Goal: Find specific page/section: Find specific page/section

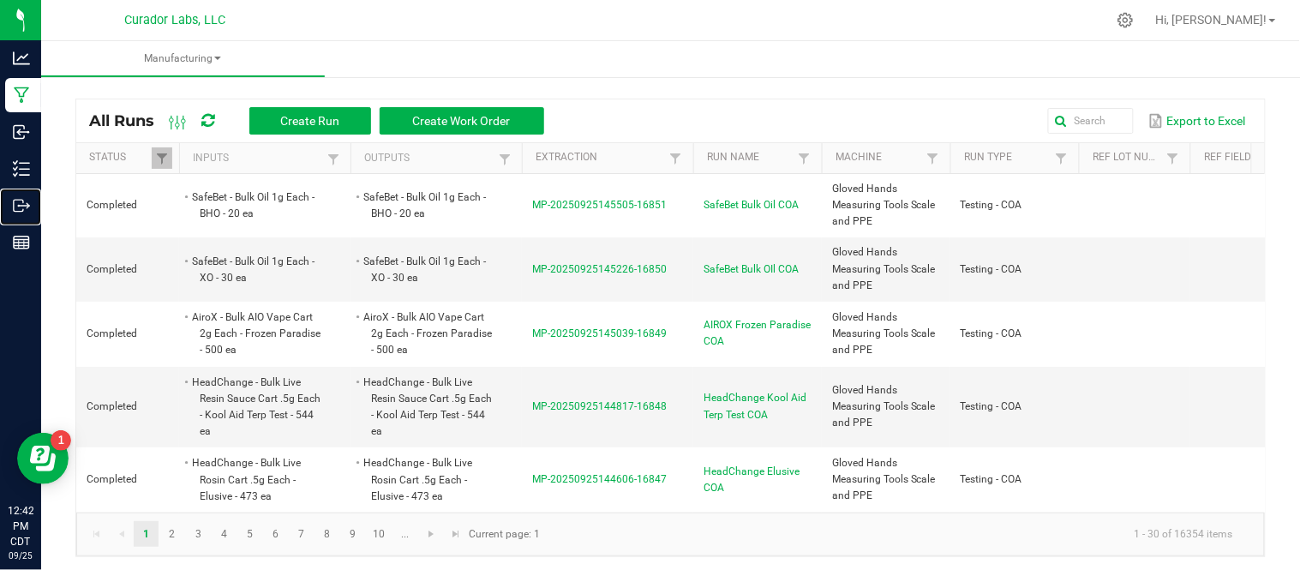
drag, startPoint x: 38, startPoint y: 207, endPoint x: 238, endPoint y: 1, distance: 288.0
click at [0, 0] on p "Outbound" at bounding box center [0, 0] width 0 height 0
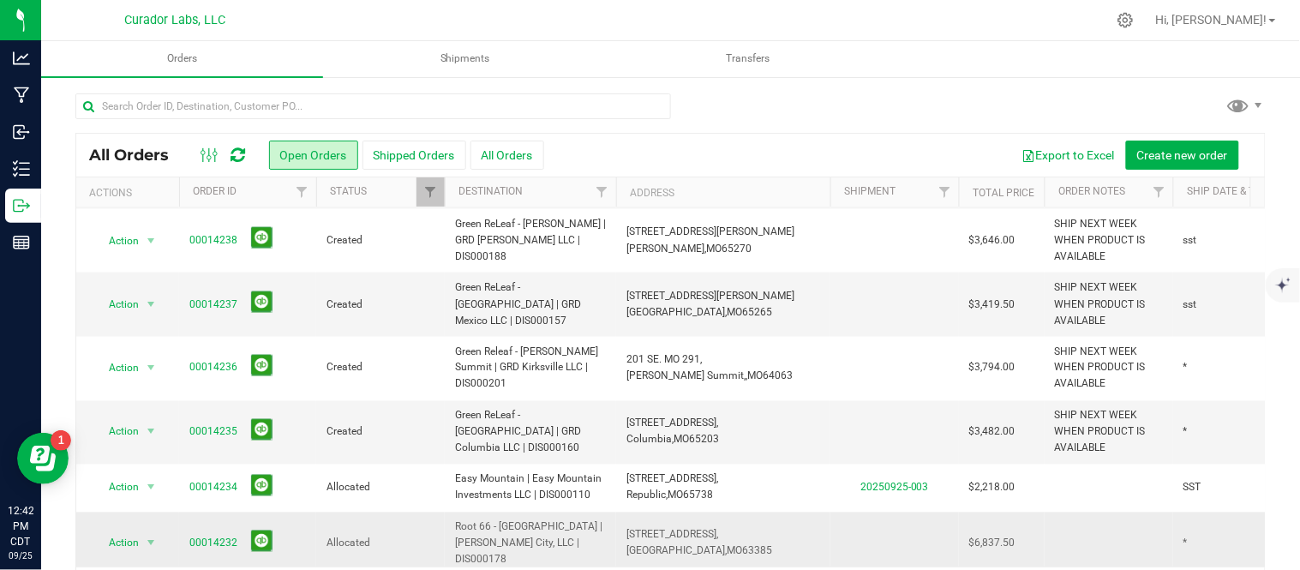
scroll to position [689, 0]
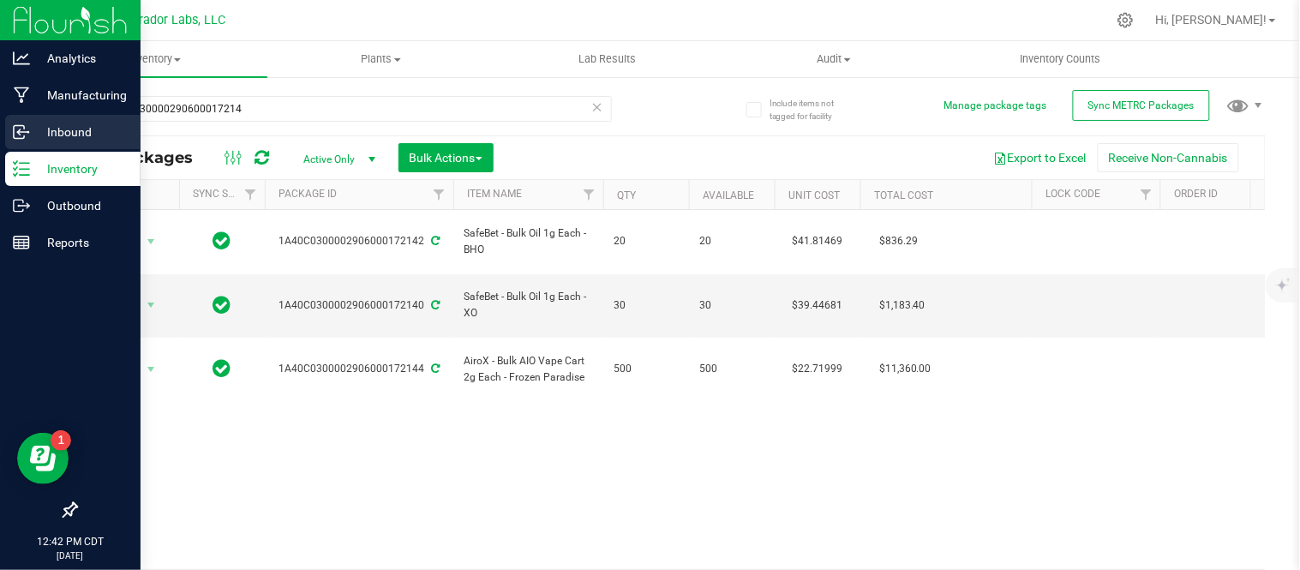
scroll to position [0, 14]
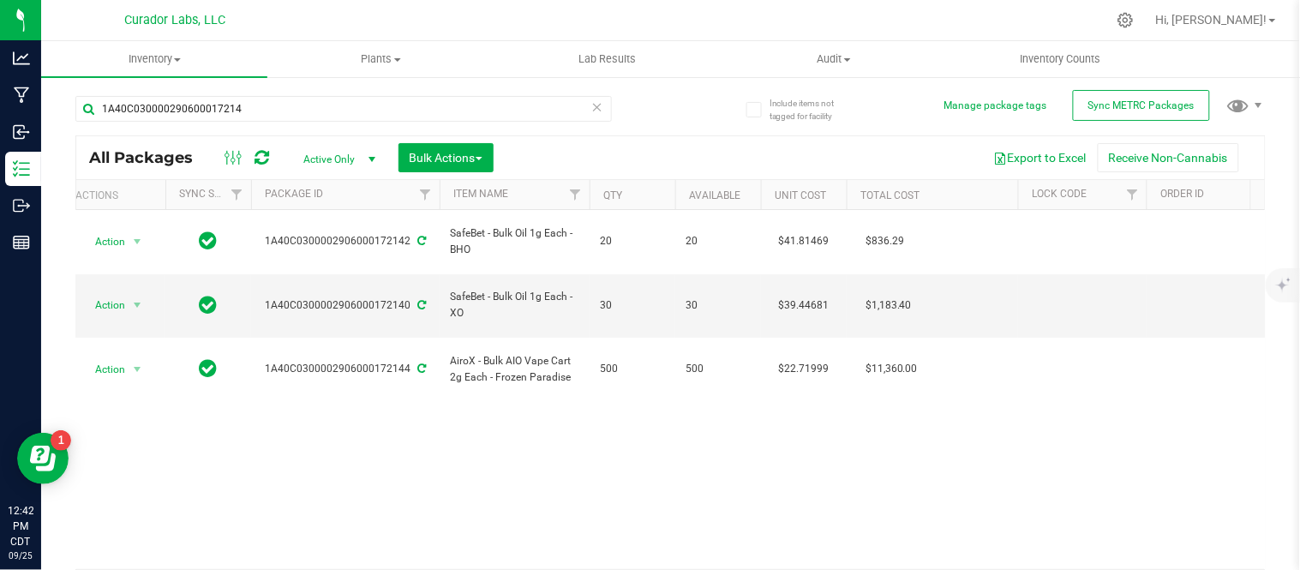
click at [591, 103] on icon at bounding box center [597, 106] width 12 height 21
